Goal: Task Accomplishment & Management: Use online tool/utility

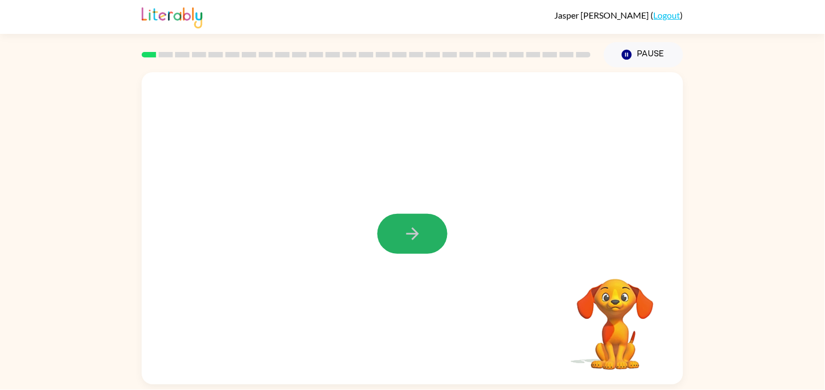
click at [406, 230] on icon "button" at bounding box center [412, 233] width 19 height 19
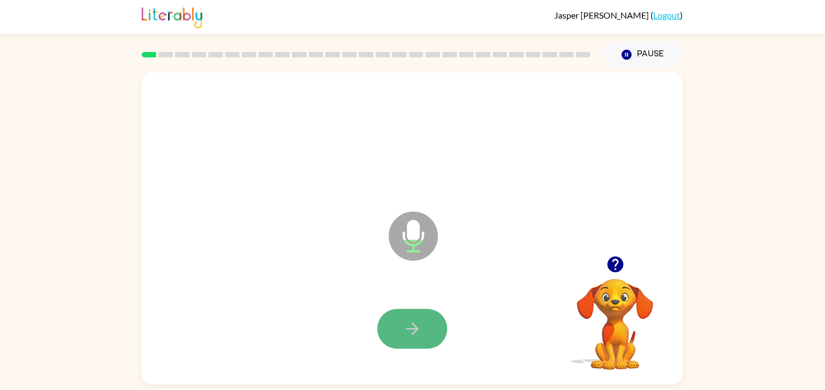
click at [430, 321] on button "button" at bounding box center [412, 329] width 70 height 40
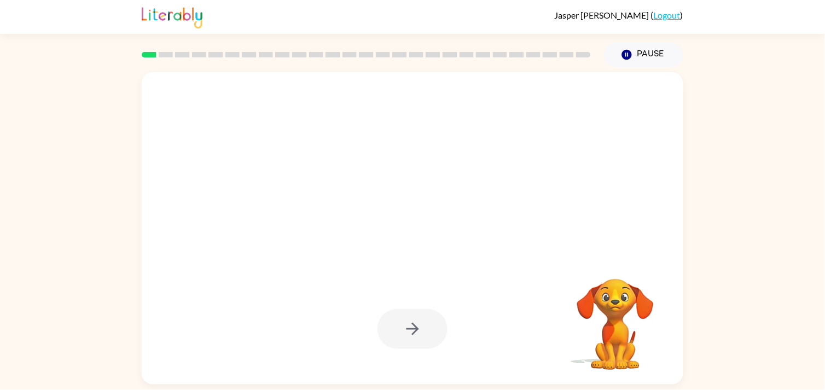
click at [417, 325] on div at bounding box center [412, 329] width 70 height 40
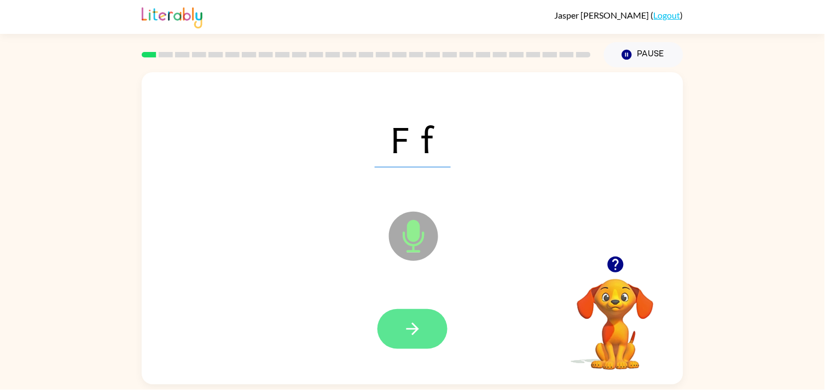
click at [423, 330] on button "button" at bounding box center [412, 329] width 70 height 40
click at [423, 323] on button "button" at bounding box center [412, 329] width 70 height 40
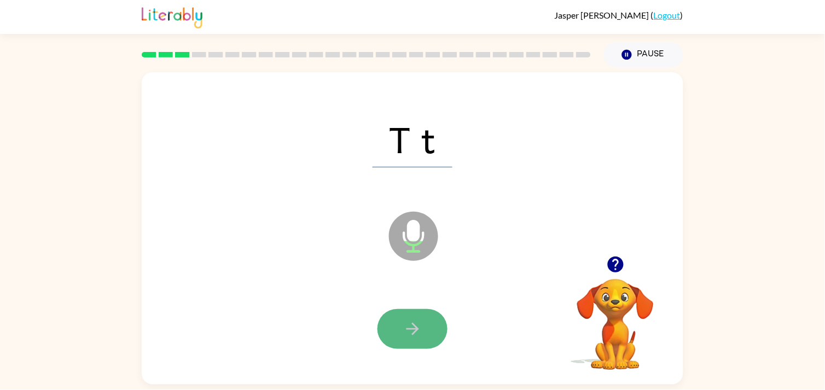
click at [418, 322] on icon "button" at bounding box center [412, 328] width 19 height 19
click at [424, 344] on button "button" at bounding box center [412, 329] width 70 height 40
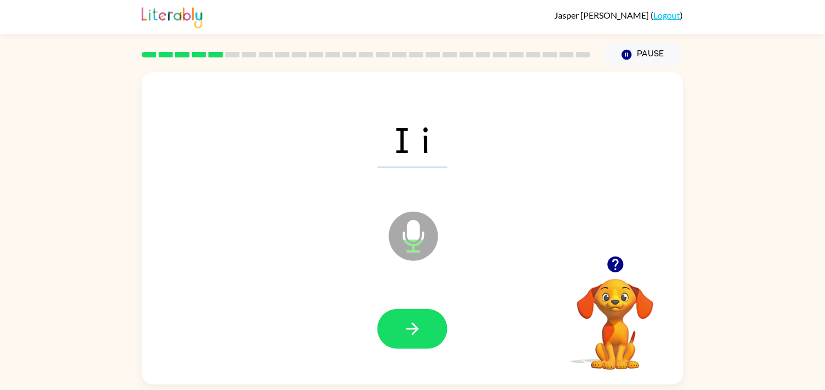
click at [412, 312] on button "button" at bounding box center [412, 329] width 70 height 40
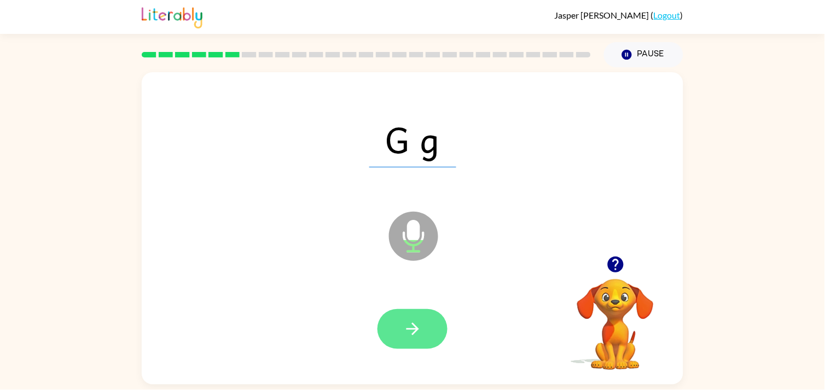
click at [414, 314] on button "button" at bounding box center [412, 329] width 70 height 40
click at [412, 330] on icon "button" at bounding box center [412, 328] width 19 height 19
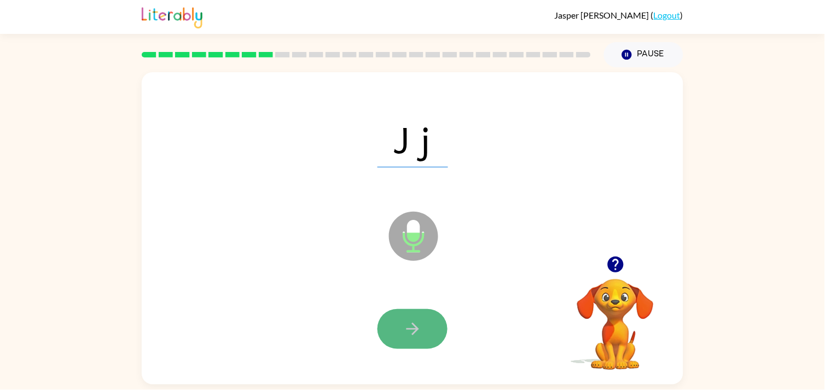
click at [424, 334] on button "button" at bounding box center [412, 329] width 70 height 40
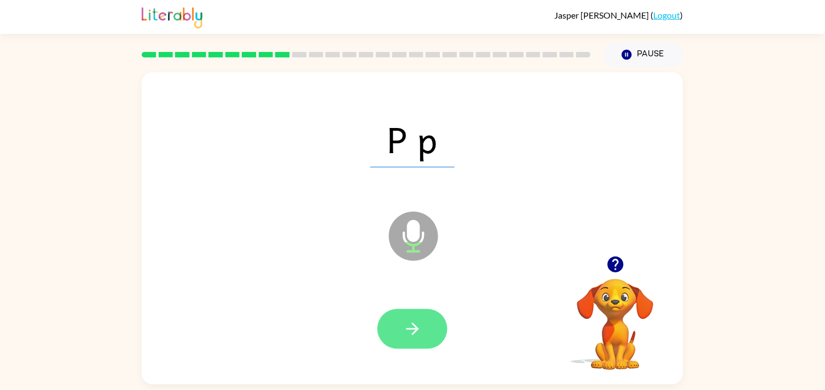
click at [423, 332] on button "button" at bounding box center [412, 329] width 70 height 40
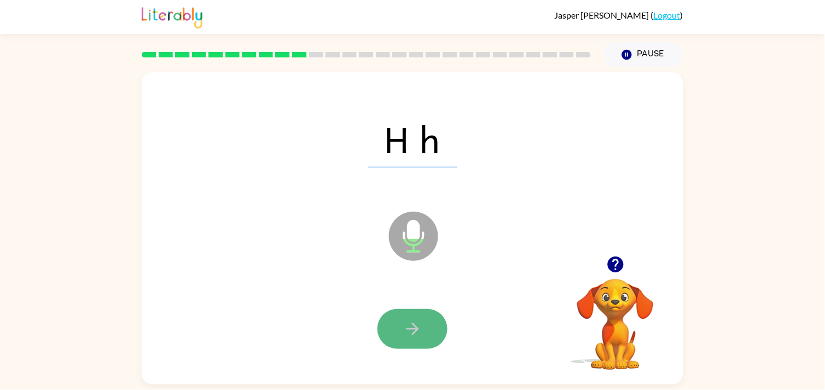
click at [420, 330] on icon "button" at bounding box center [412, 328] width 19 height 19
click at [438, 330] on button "button" at bounding box center [412, 329] width 70 height 40
click at [437, 329] on button "button" at bounding box center [412, 329] width 70 height 40
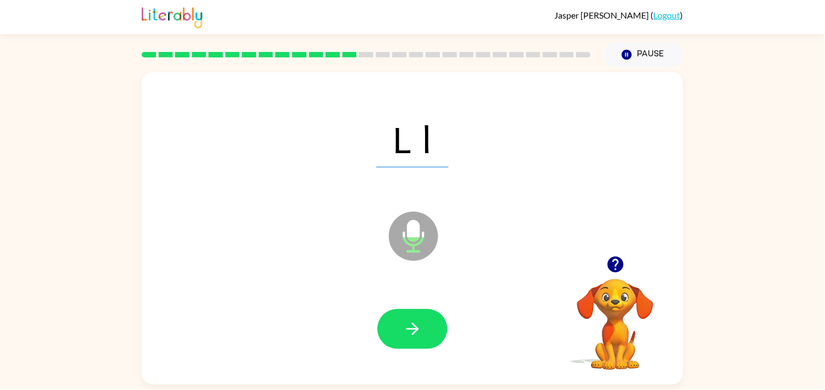
click at [437, 329] on button "button" at bounding box center [412, 329] width 70 height 40
drag, startPoint x: 435, startPoint y: 329, endPoint x: 434, endPoint y: 350, distance: 20.8
click at [434, 350] on div at bounding box center [413, 329] width 520 height 90
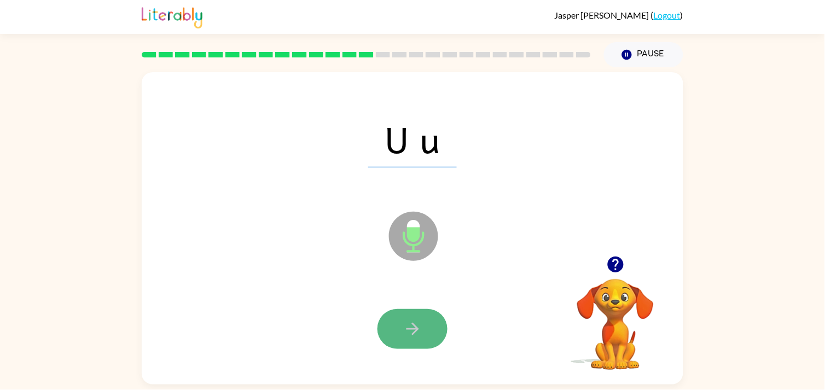
click at [427, 343] on button "button" at bounding box center [412, 329] width 70 height 40
click at [439, 336] on button "button" at bounding box center [412, 329] width 70 height 40
click at [408, 335] on icon "button" at bounding box center [412, 328] width 19 height 19
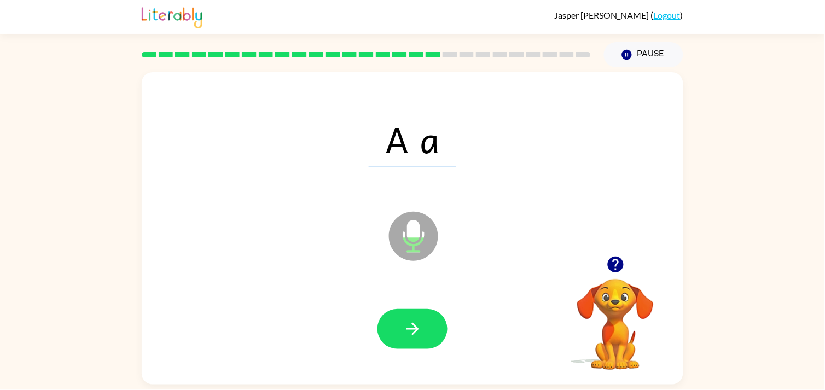
click at [450, 327] on div at bounding box center [413, 329] width 520 height 90
click at [412, 328] on icon "button" at bounding box center [412, 328] width 19 height 19
click at [412, 328] on div at bounding box center [412, 329] width 70 height 40
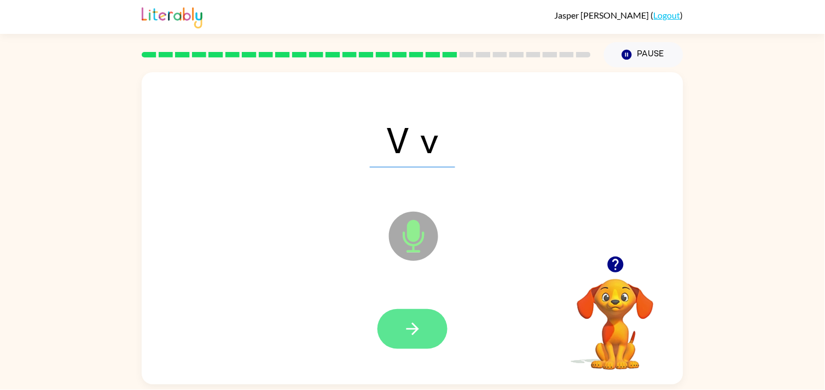
click at [412, 334] on icon "button" at bounding box center [412, 329] width 13 height 13
click at [409, 330] on icon "button" at bounding box center [412, 328] width 19 height 19
click at [412, 329] on icon "button" at bounding box center [412, 329] width 13 height 13
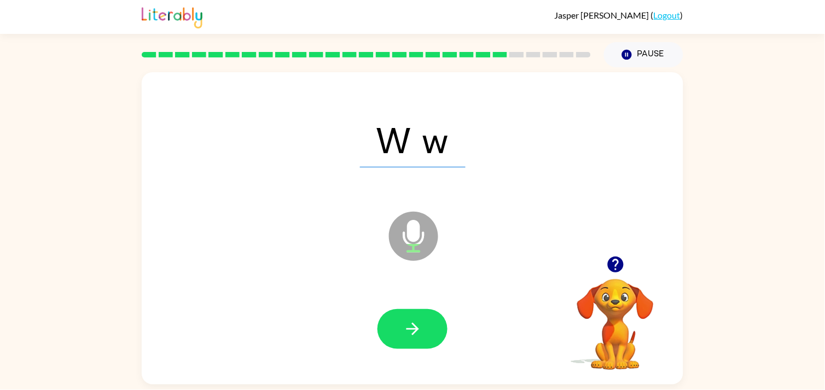
click at [412, 329] on icon "button" at bounding box center [412, 329] width 13 height 13
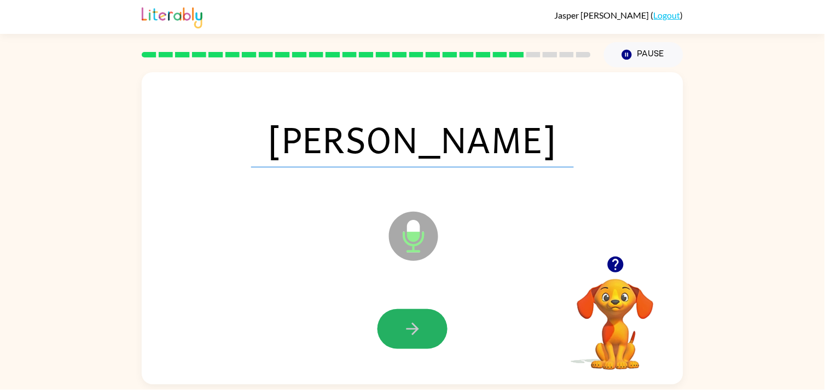
click at [412, 329] on icon "button" at bounding box center [412, 329] width 13 height 13
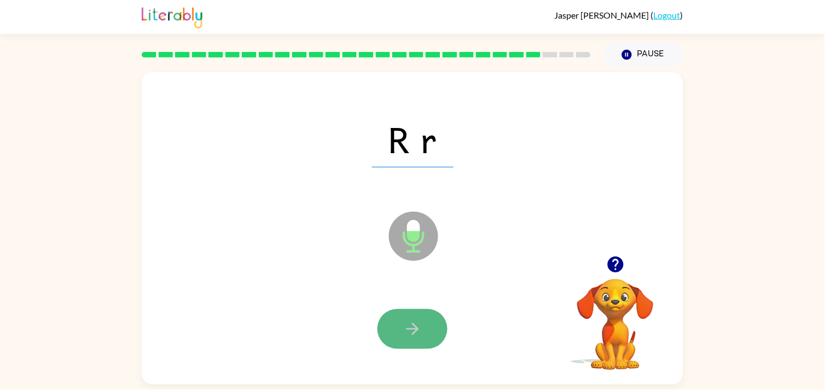
click at [411, 333] on icon "button" at bounding box center [412, 328] width 19 height 19
click at [416, 338] on icon "button" at bounding box center [412, 328] width 19 height 19
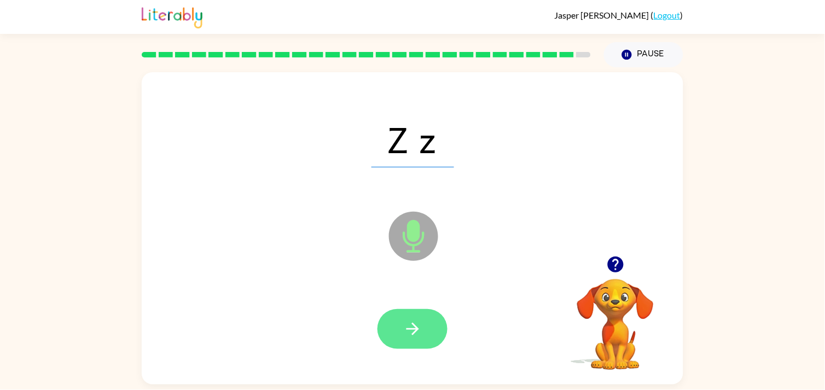
click at [416, 332] on icon "button" at bounding box center [412, 328] width 19 height 19
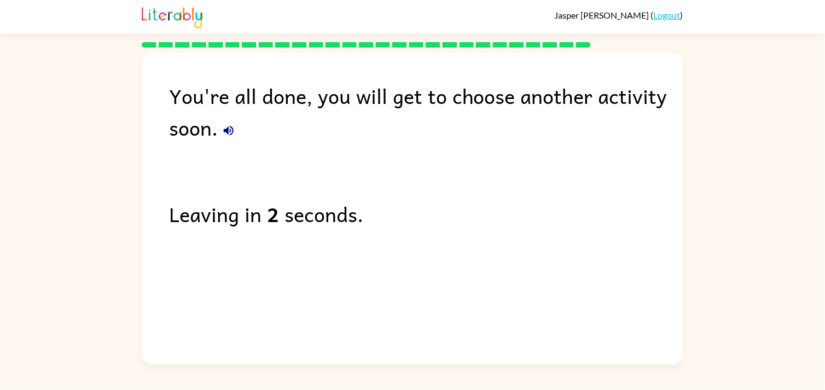
click at [234, 132] on icon "button" at bounding box center [228, 130] width 13 height 13
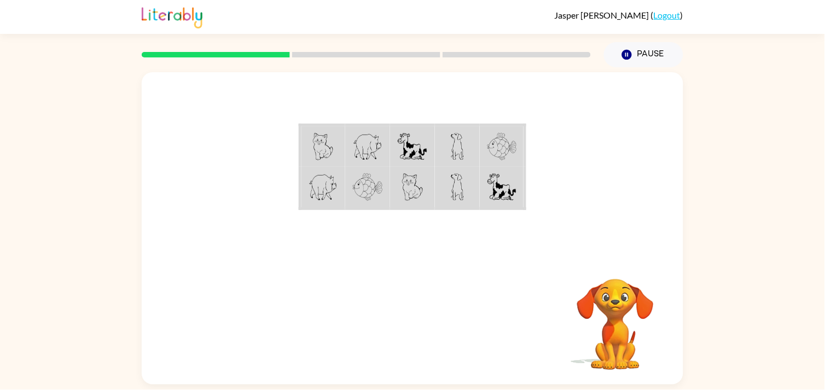
drag, startPoint x: 182, startPoint y: 377, endPoint x: 187, endPoint y: 374, distance: 6.2
click at [187, 374] on div "Your browser must support playing .mp4 files to use Literably. Please try using…" at bounding box center [413, 228] width 542 height 312
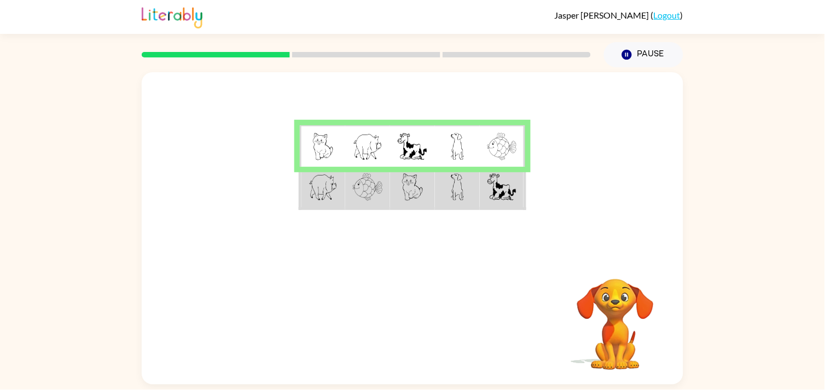
click at [411, 187] on img at bounding box center [412, 186] width 21 height 27
click at [411, 188] on img at bounding box center [412, 186] width 21 height 27
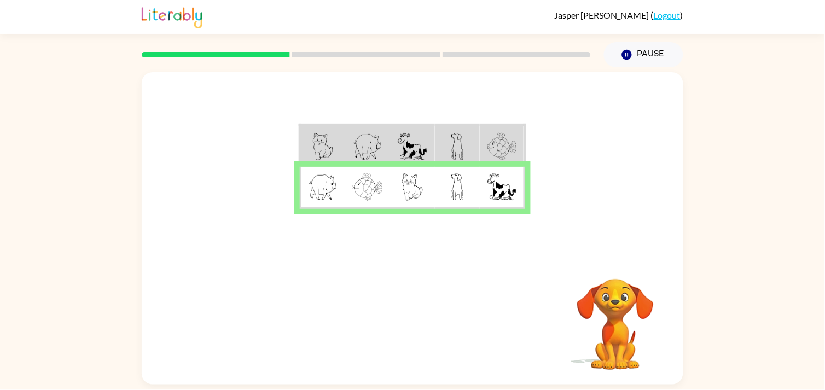
click at [384, 133] on td at bounding box center [367, 146] width 45 height 42
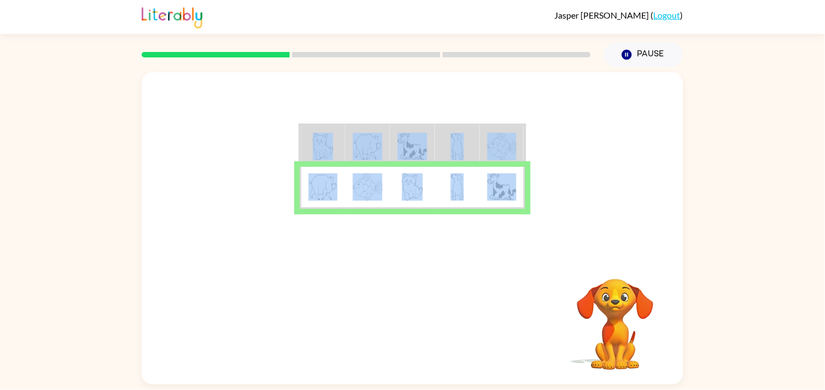
click at [384, 133] on td at bounding box center [367, 146] width 45 height 42
click at [600, 179] on div at bounding box center [413, 164] width 542 height 184
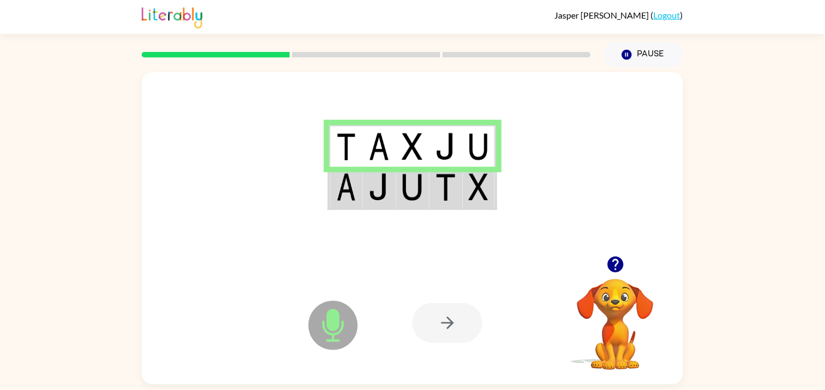
click at [443, 324] on div at bounding box center [447, 323] width 70 height 40
click at [616, 270] on icon "button" at bounding box center [615, 265] width 16 height 16
click at [445, 328] on div at bounding box center [447, 323] width 70 height 40
click at [445, 200] on img at bounding box center [445, 186] width 21 height 27
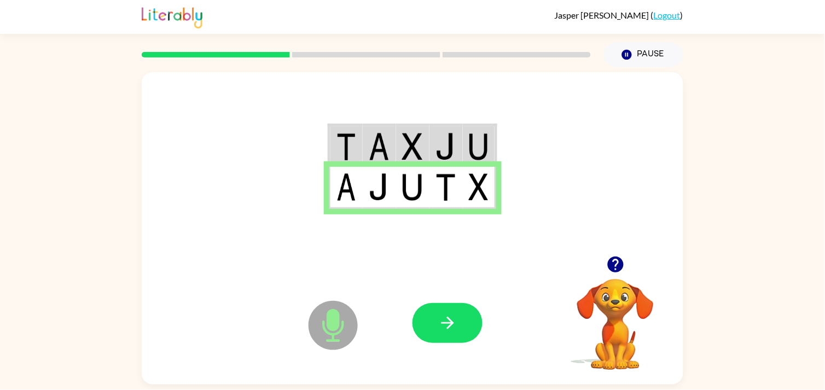
click at [461, 294] on div at bounding box center [492, 322] width 161 height 123
click at [458, 316] on button "button" at bounding box center [447, 323] width 70 height 40
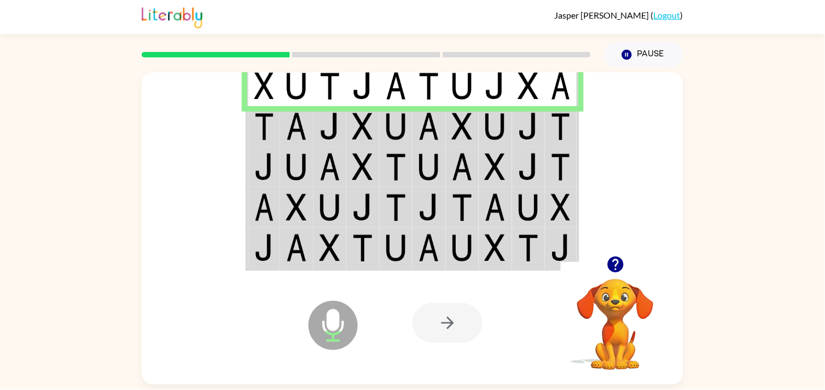
click at [288, 126] on img at bounding box center [296, 126] width 21 height 27
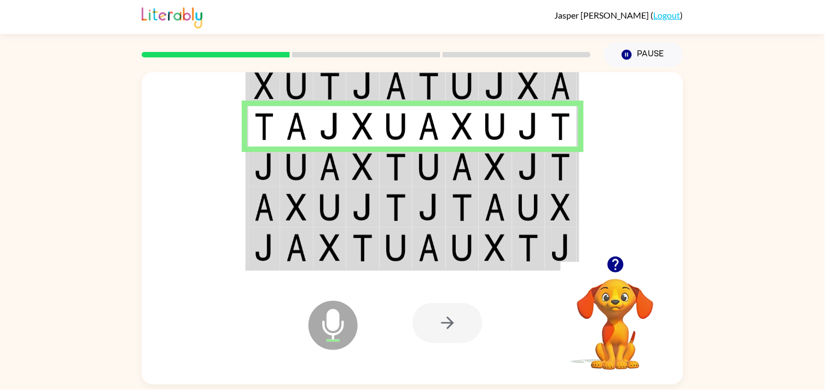
click at [312, 167] on td at bounding box center [296, 167] width 33 height 40
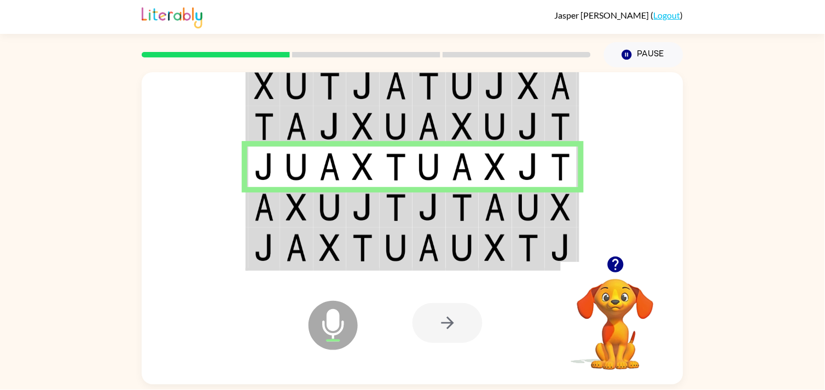
click at [292, 196] on img at bounding box center [296, 207] width 21 height 27
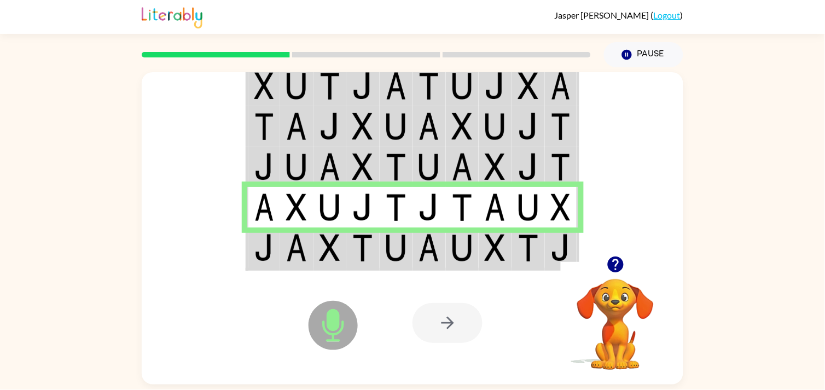
click at [418, 246] on td at bounding box center [428, 249] width 33 height 42
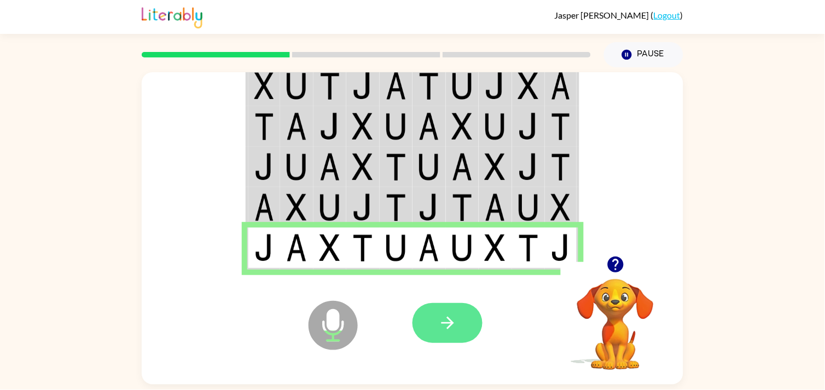
click at [437, 315] on button "button" at bounding box center [447, 323] width 70 height 40
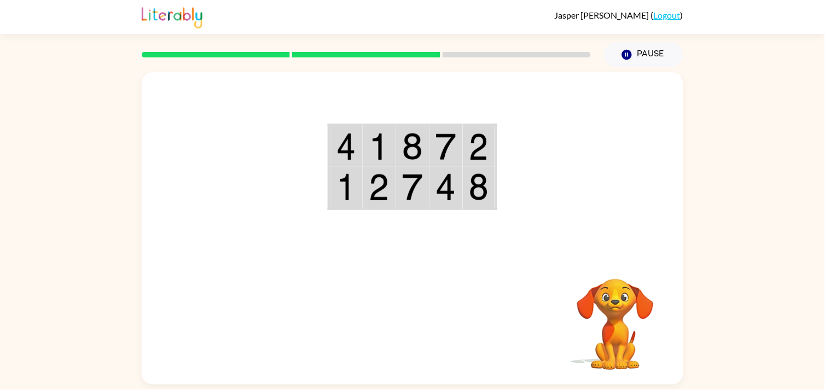
drag, startPoint x: 824, startPoint y: 61, endPoint x: 271, endPoint y: 137, distance: 558.2
click at [271, 137] on div "Jasper Kangas ( Logout ) Pause Pause Your browser must support playing .mp4 fil…" at bounding box center [412, 195] width 825 height 390
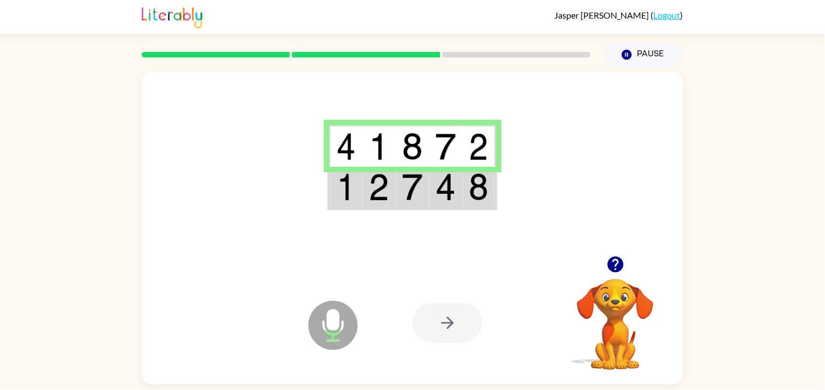
click at [356, 186] on img at bounding box center [346, 186] width 20 height 27
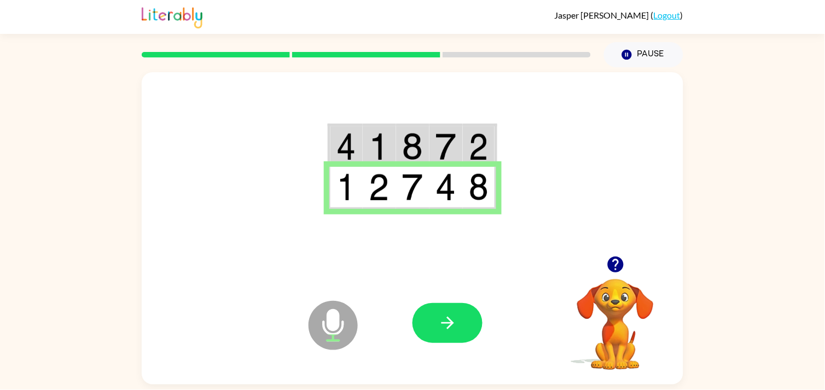
click at [427, 286] on div at bounding box center [492, 322] width 161 height 123
click at [435, 304] on button "button" at bounding box center [447, 323] width 70 height 40
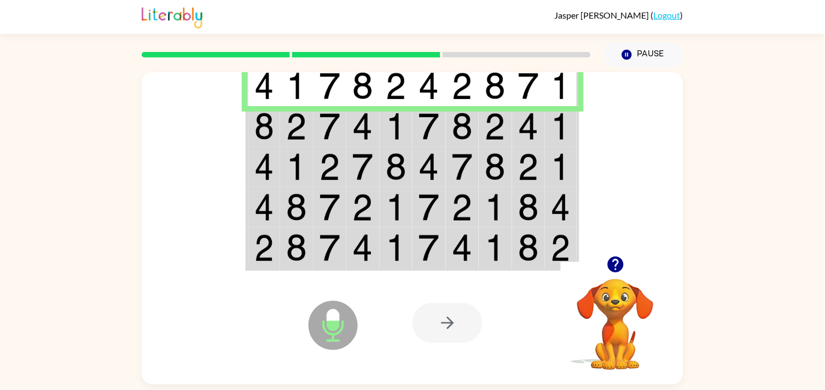
click at [438, 88] on img at bounding box center [428, 85] width 21 height 27
click at [310, 125] on td at bounding box center [296, 126] width 33 height 40
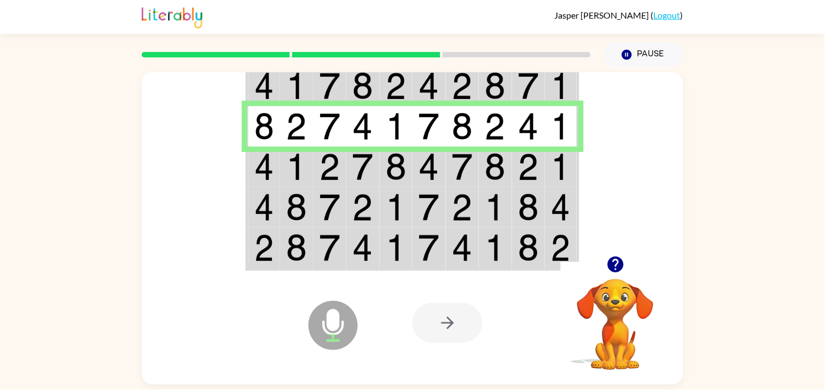
click at [463, 173] on img at bounding box center [462, 166] width 21 height 27
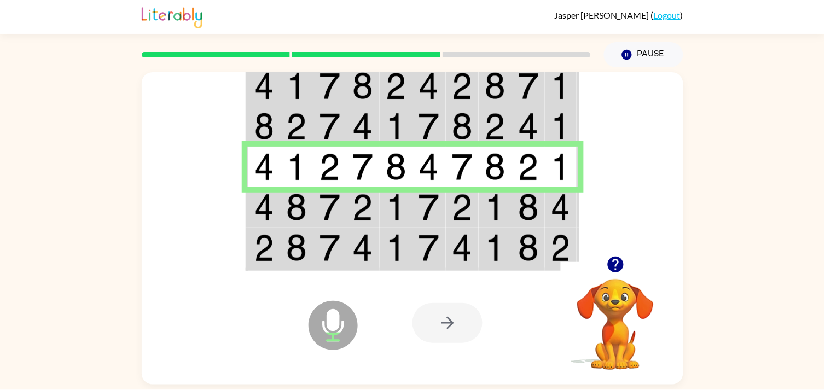
click at [267, 211] on img at bounding box center [264, 207] width 20 height 27
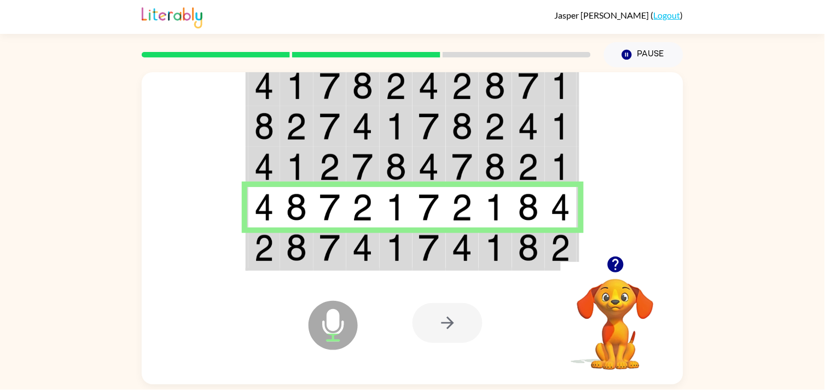
click at [272, 260] on img at bounding box center [264, 247] width 20 height 27
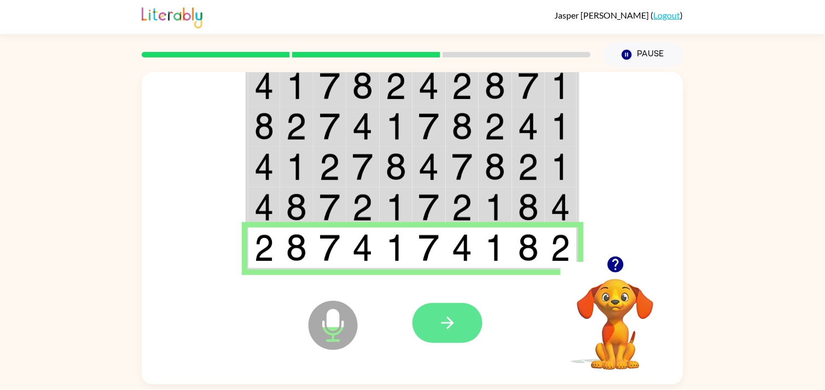
click at [449, 331] on icon "button" at bounding box center [447, 322] width 19 height 19
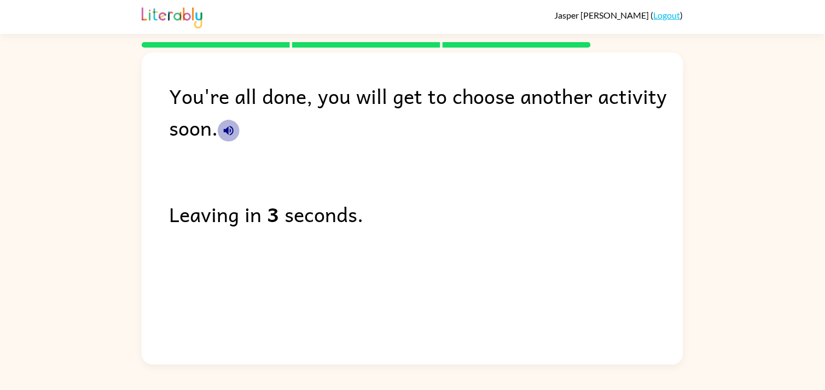
click at [228, 135] on icon "button" at bounding box center [228, 130] width 13 height 13
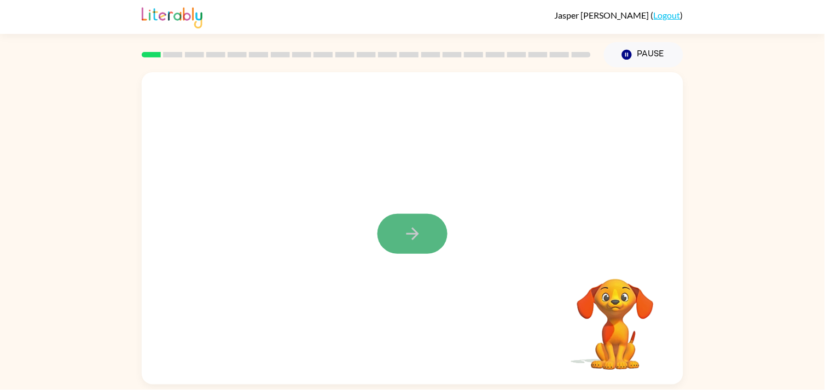
click at [396, 227] on button "button" at bounding box center [412, 234] width 70 height 40
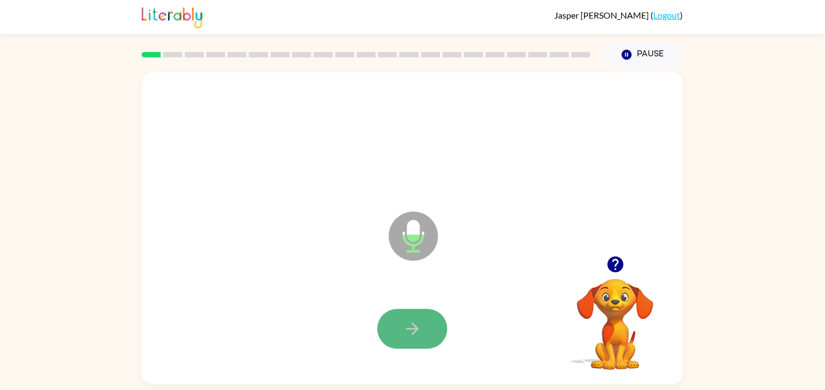
click at [391, 333] on button "button" at bounding box center [412, 329] width 70 height 40
click at [391, 325] on button "button" at bounding box center [412, 329] width 70 height 40
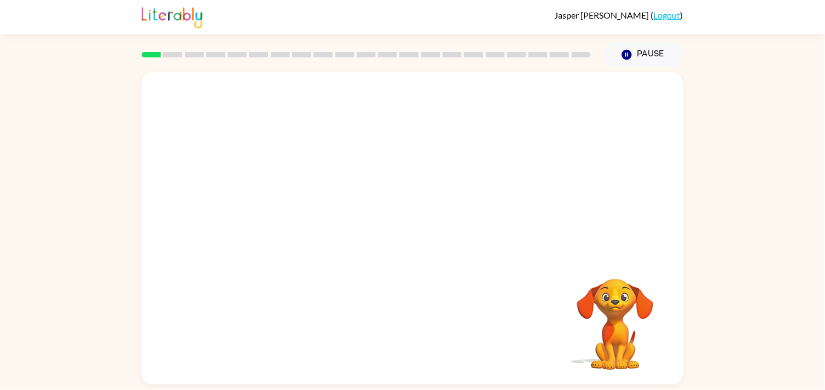
click at [414, 325] on div "Your browser must support playing .mp4 files to use Literably. Please try using…" at bounding box center [413, 228] width 542 height 312
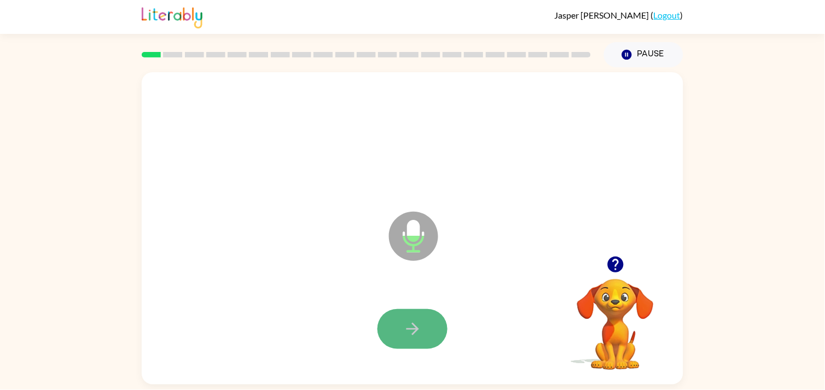
click at [418, 342] on button "button" at bounding box center [412, 329] width 70 height 40
click at [612, 259] on icon "button" at bounding box center [615, 265] width 16 height 16
click at [428, 315] on button "button" at bounding box center [412, 329] width 70 height 40
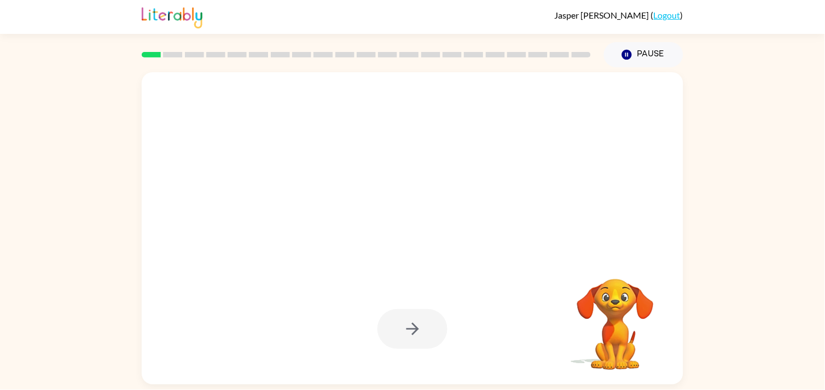
drag, startPoint x: 665, startPoint y: 364, endPoint x: 446, endPoint y: 352, distance: 219.1
click at [446, 352] on div "Your browser must support playing .mp4 files to use Literably. Please try using…" at bounding box center [413, 228] width 542 height 312
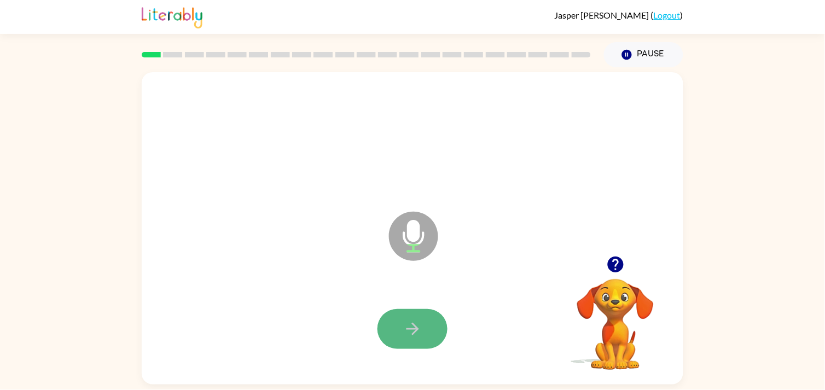
click at [430, 336] on button "button" at bounding box center [412, 329] width 70 height 40
click at [429, 337] on button "button" at bounding box center [412, 329] width 70 height 40
click at [428, 337] on button "button" at bounding box center [412, 329] width 70 height 40
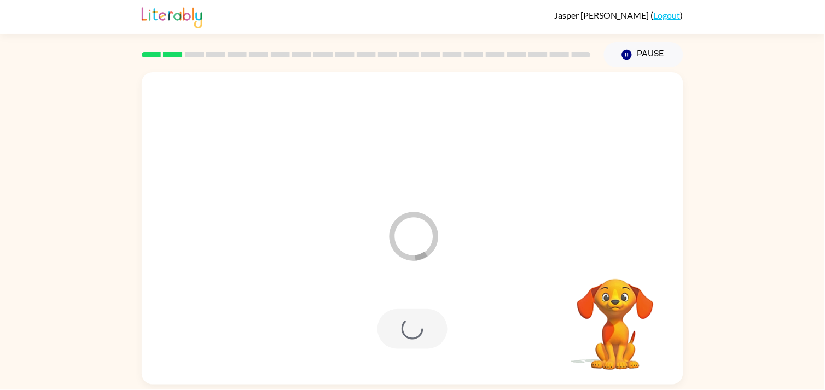
click at [428, 337] on div at bounding box center [412, 329] width 70 height 40
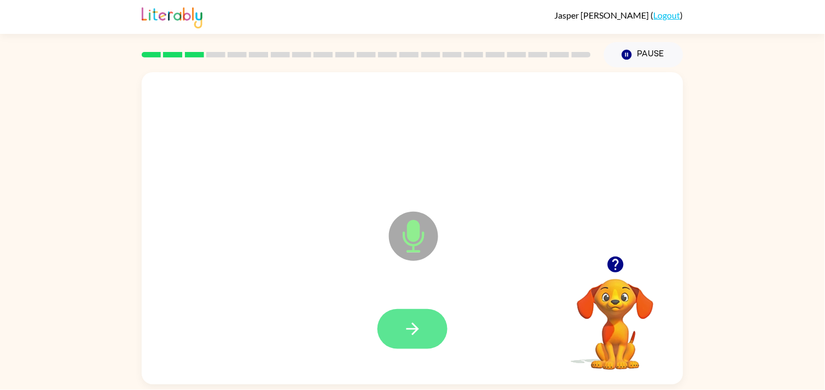
click at [416, 321] on icon "button" at bounding box center [412, 328] width 19 height 19
click at [403, 313] on button "button" at bounding box center [412, 329] width 70 height 40
click at [411, 323] on icon "button" at bounding box center [412, 328] width 19 height 19
click at [413, 330] on icon "button" at bounding box center [412, 328] width 19 height 19
click at [417, 335] on icon "button" at bounding box center [412, 328] width 19 height 19
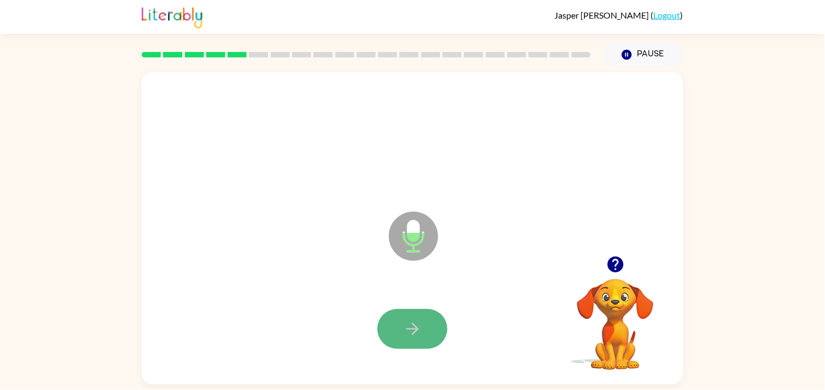
click at [417, 335] on icon "button" at bounding box center [412, 328] width 19 height 19
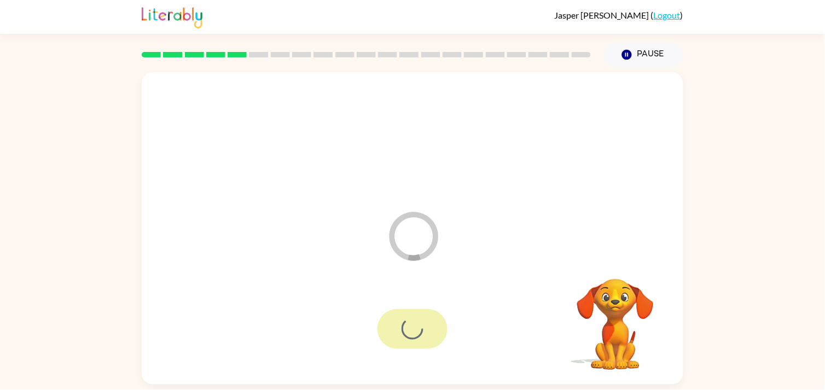
click at [414, 327] on div at bounding box center [412, 329] width 70 height 40
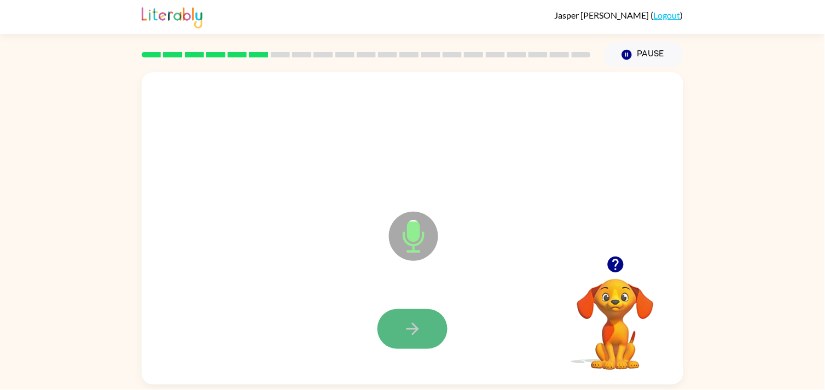
click at [420, 332] on icon "button" at bounding box center [412, 328] width 19 height 19
drag, startPoint x: 625, startPoint y: 314, endPoint x: 434, endPoint y: 321, distance: 191.0
click at [434, 321] on button "button" at bounding box center [412, 329] width 70 height 40
click at [421, 323] on icon "button" at bounding box center [412, 328] width 19 height 19
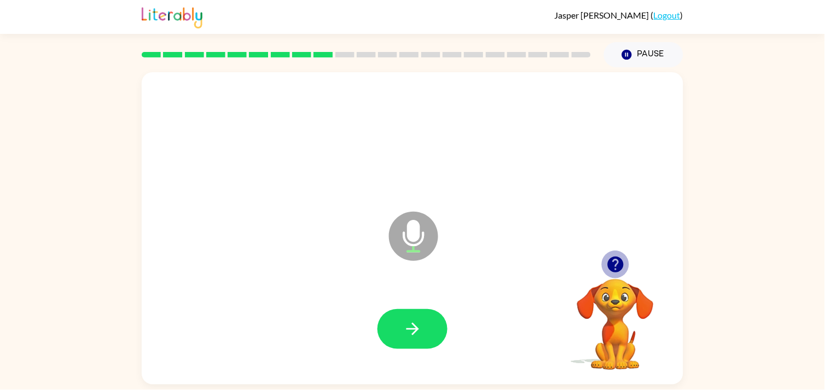
click at [615, 267] on icon "button" at bounding box center [615, 265] width 16 height 16
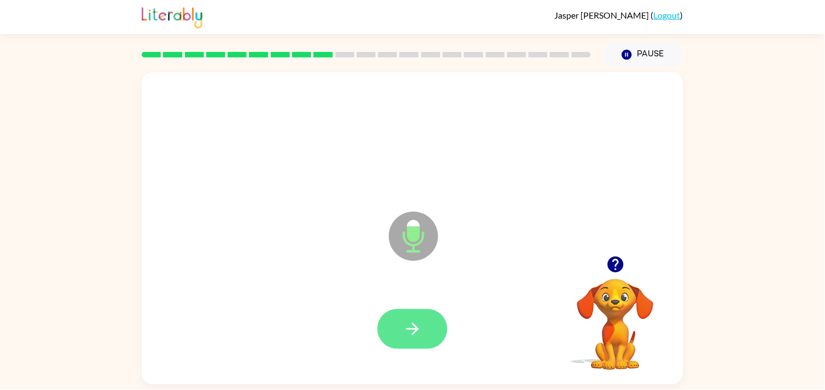
click at [425, 327] on button "button" at bounding box center [412, 329] width 70 height 40
click at [430, 325] on button "button" at bounding box center [412, 329] width 70 height 40
click at [432, 325] on button "button" at bounding box center [412, 329] width 70 height 40
click at [414, 329] on icon "button" at bounding box center [412, 329] width 13 height 13
click at [420, 337] on icon "button" at bounding box center [412, 328] width 19 height 19
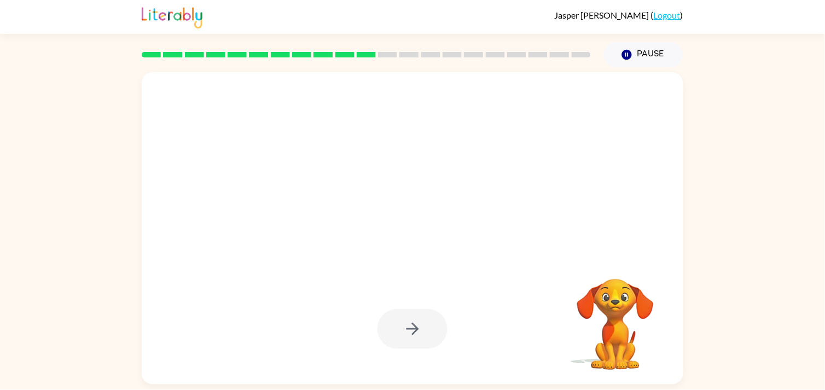
click at [416, 329] on div at bounding box center [412, 329] width 70 height 40
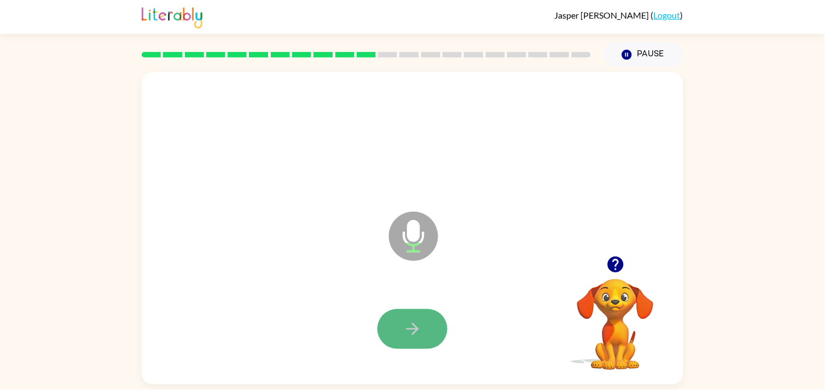
click at [383, 338] on button "button" at bounding box center [412, 329] width 70 height 40
click at [398, 344] on button "button" at bounding box center [412, 329] width 70 height 40
click at [399, 325] on button "button" at bounding box center [412, 329] width 70 height 40
click at [402, 341] on button "button" at bounding box center [412, 329] width 70 height 40
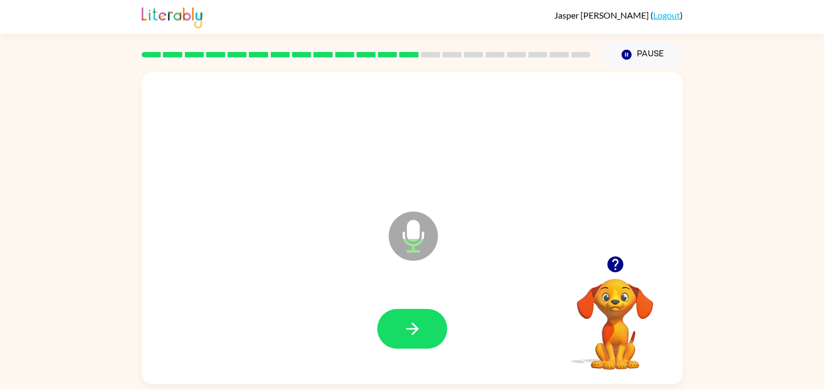
drag, startPoint x: 402, startPoint y: 341, endPoint x: 392, endPoint y: 343, distance: 10.5
click at [392, 343] on button "button" at bounding box center [412, 329] width 70 height 40
click at [438, 331] on button "button" at bounding box center [412, 329] width 70 height 40
drag, startPoint x: 411, startPoint y: 345, endPoint x: 397, endPoint y: 337, distance: 15.4
click at [397, 337] on button "button" at bounding box center [412, 329] width 70 height 40
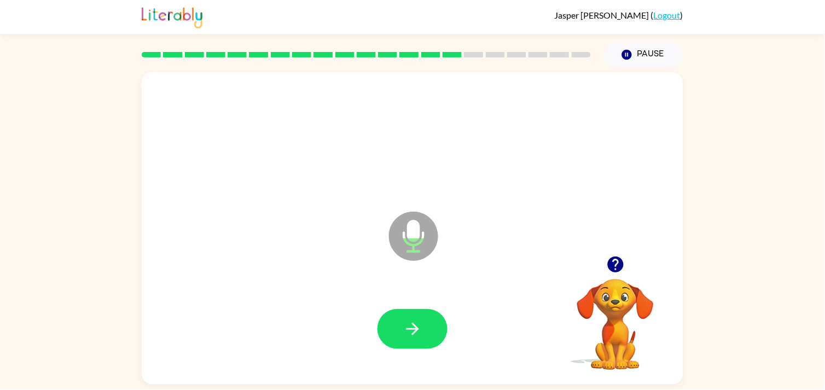
click at [397, 337] on button "button" at bounding box center [412, 329] width 70 height 40
click at [438, 328] on button "button" at bounding box center [412, 329] width 70 height 40
click at [440, 334] on button "button" at bounding box center [412, 329] width 70 height 40
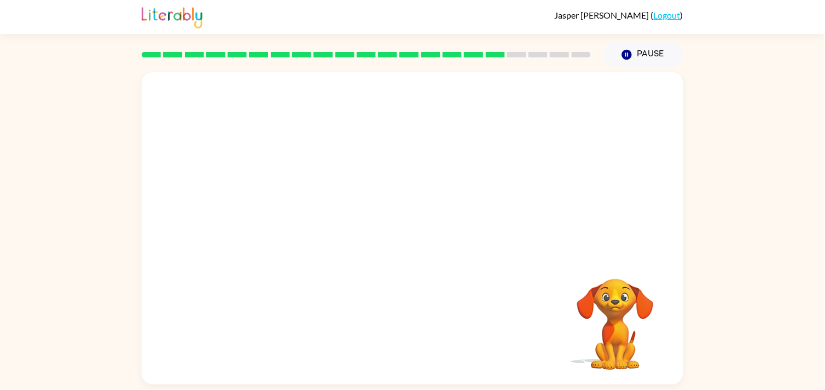
click at [438, 344] on div "Your browser must support playing .mp4 files to use Literably. Please try using…" at bounding box center [413, 228] width 542 height 312
click at [463, 182] on div at bounding box center [413, 139] width 520 height 90
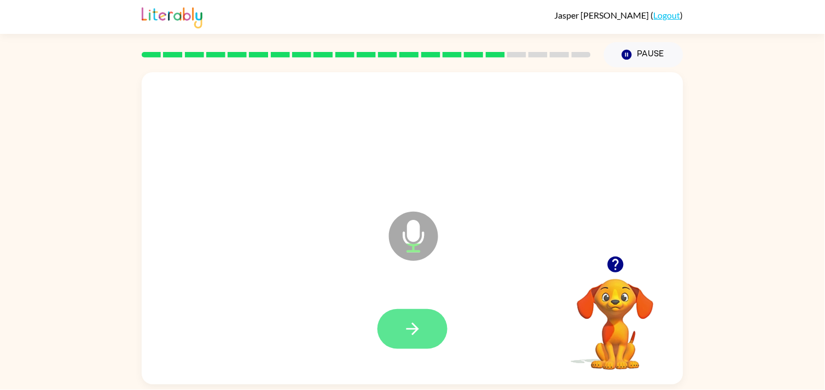
click at [386, 319] on button "button" at bounding box center [412, 329] width 70 height 40
click at [411, 309] on button "button" at bounding box center [412, 329] width 70 height 40
click at [388, 325] on button "button" at bounding box center [412, 329] width 70 height 40
drag, startPoint x: 388, startPoint y: 325, endPoint x: 391, endPoint y: 332, distance: 6.9
click at [391, 332] on button "button" at bounding box center [412, 329] width 70 height 40
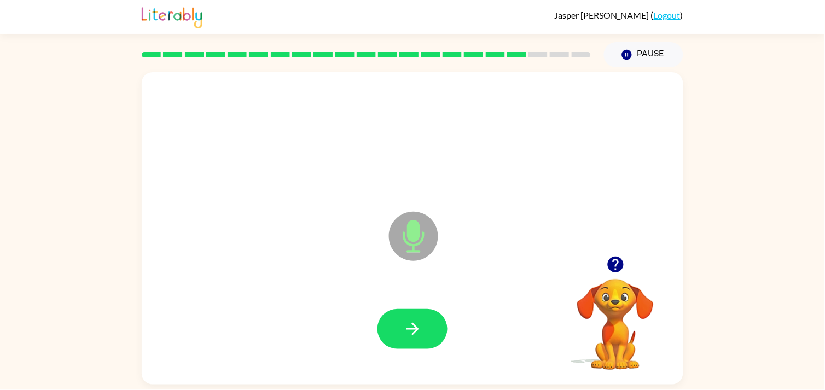
click at [410, 323] on icon "button" at bounding box center [412, 328] width 19 height 19
click at [411, 336] on icon "button" at bounding box center [412, 328] width 19 height 19
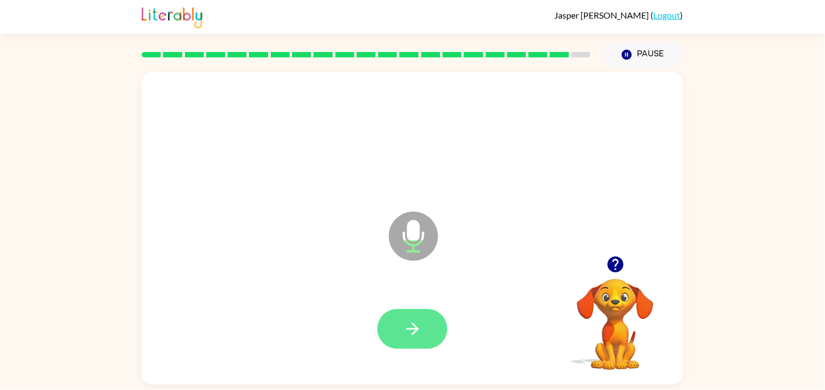
click at [424, 323] on button "button" at bounding box center [412, 329] width 70 height 40
drag, startPoint x: 543, startPoint y: 359, endPoint x: 434, endPoint y: 343, distance: 110.1
click at [434, 343] on button "button" at bounding box center [412, 329] width 70 height 40
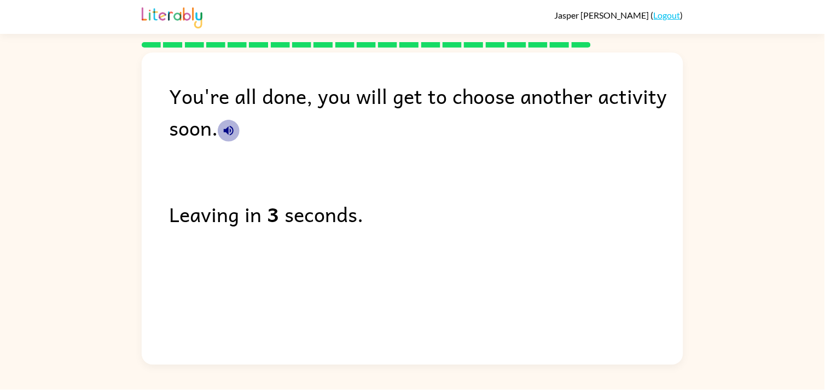
click at [228, 133] on icon "button" at bounding box center [229, 131] width 10 height 10
